Goal: Contribute content

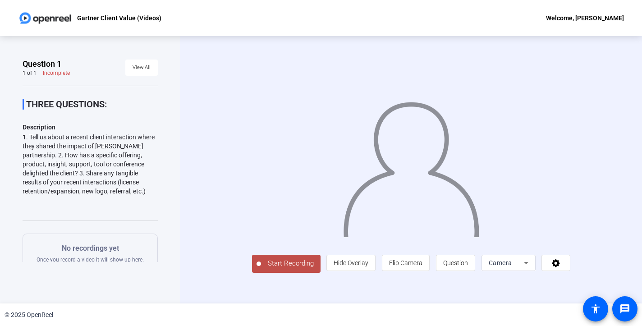
click at [217, 213] on div "Start Recording person Hide Overlay flip Flip Camera question_mark Question Cam…" at bounding box center [411, 169] width 392 height 205
click at [245, 29] on div "Gartner Client Value (Videos) Welcome, [PERSON_NAME]" at bounding box center [321, 18] width 642 height 36
